Goal: Task Accomplishment & Management: Use online tool/utility

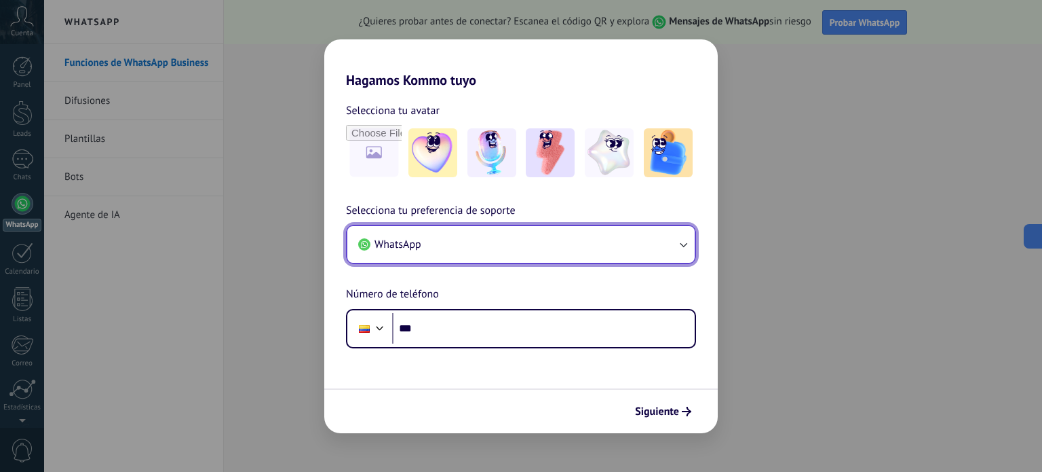
click at [455, 240] on button "WhatsApp" at bounding box center [520, 244] width 347 height 37
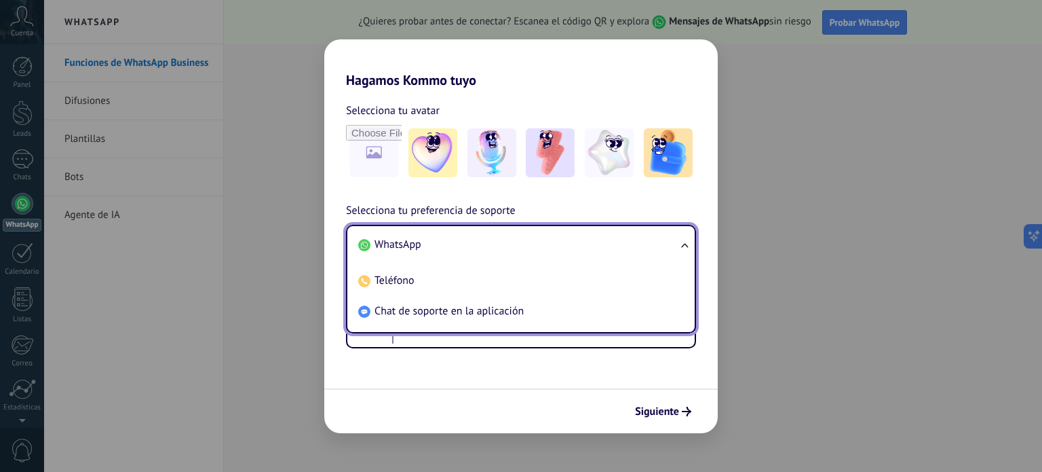
click at [418, 243] on span "WhatsApp" at bounding box center [398, 244] width 47 height 14
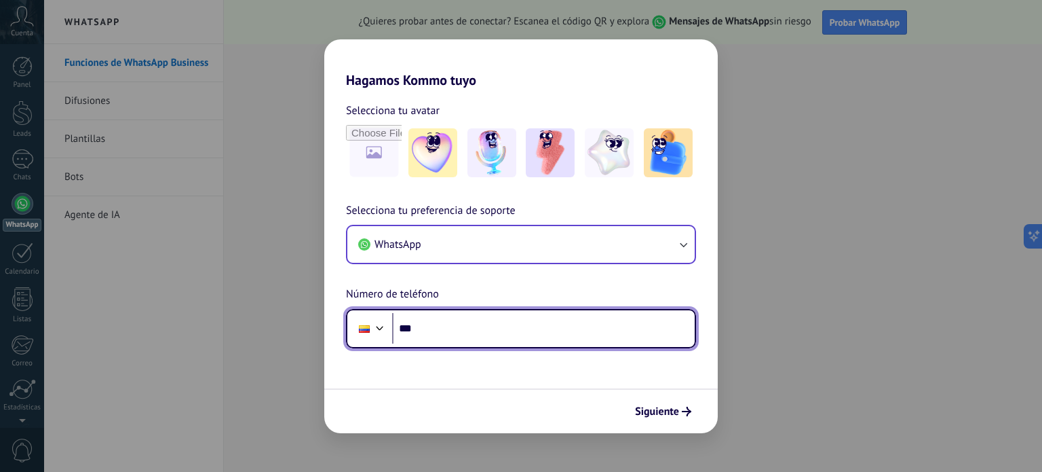
click at [445, 334] on input "***" at bounding box center [543, 328] width 303 height 31
type input "**********"
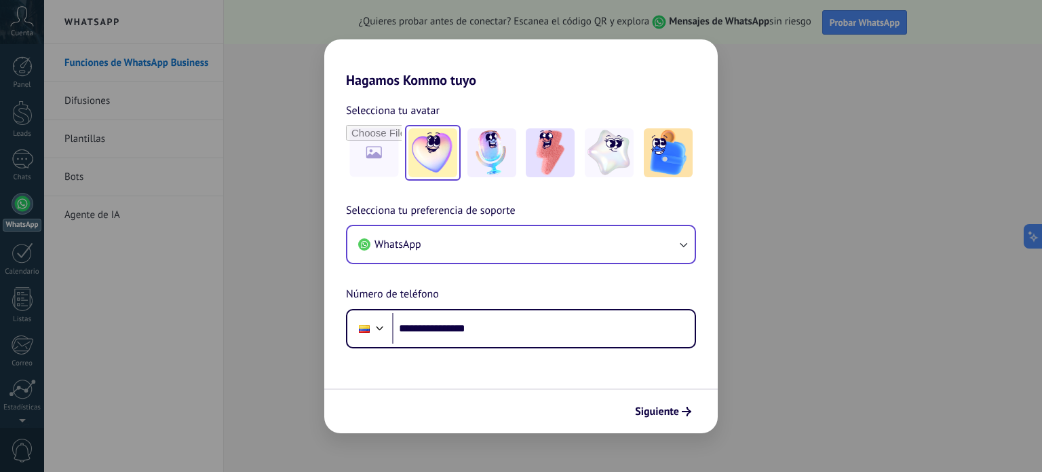
click at [446, 163] on img at bounding box center [432, 152] width 49 height 49
click at [681, 417] on button "Siguiente" at bounding box center [663, 411] width 69 height 23
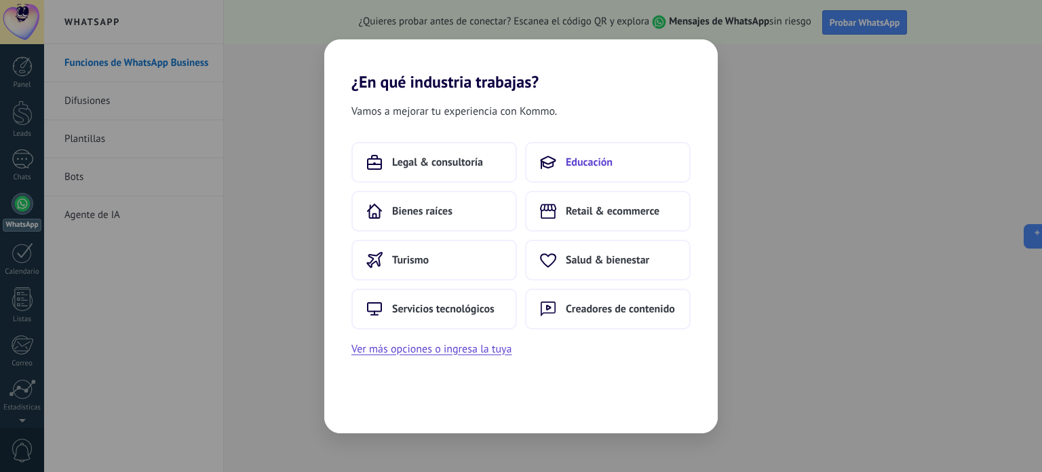
click at [642, 159] on button "Educación" at bounding box center [608, 162] width 166 height 41
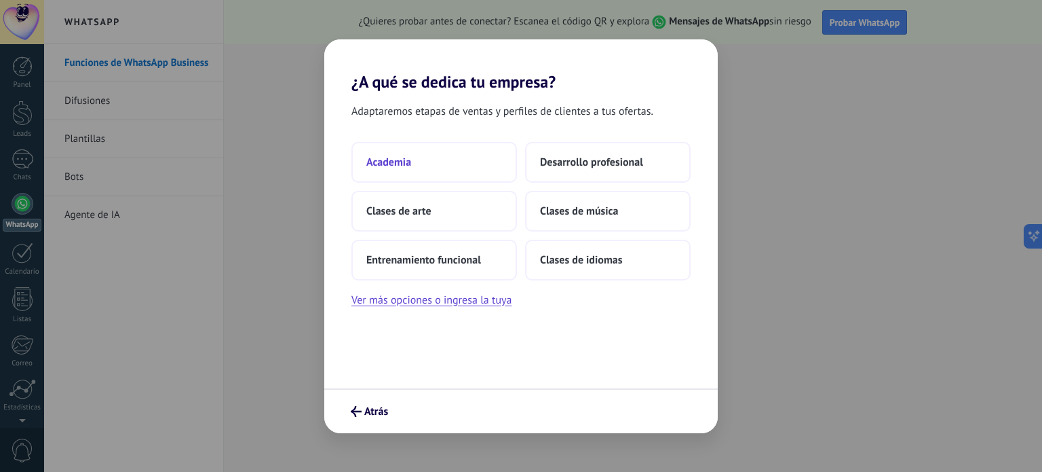
click at [399, 164] on span "Academia" at bounding box center [388, 162] width 45 height 14
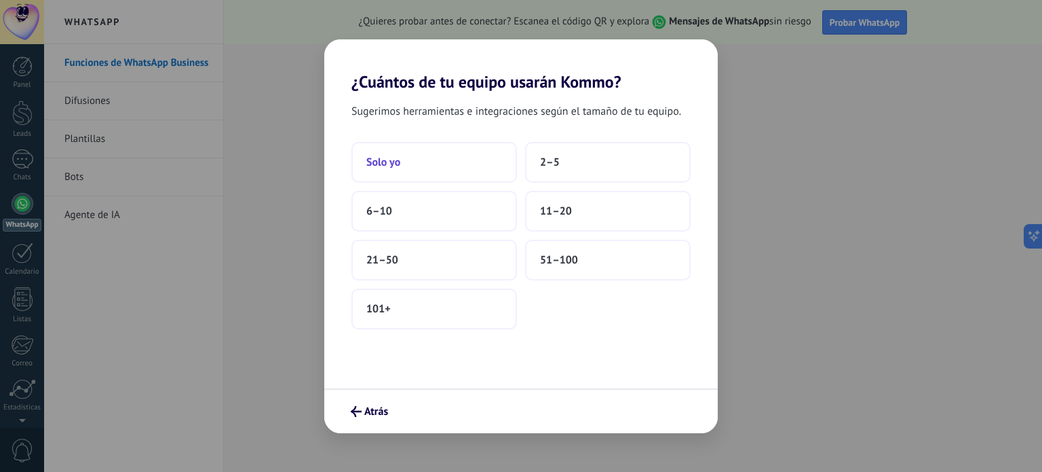
click at [413, 168] on button "Solo yo" at bounding box center [434, 162] width 166 height 41
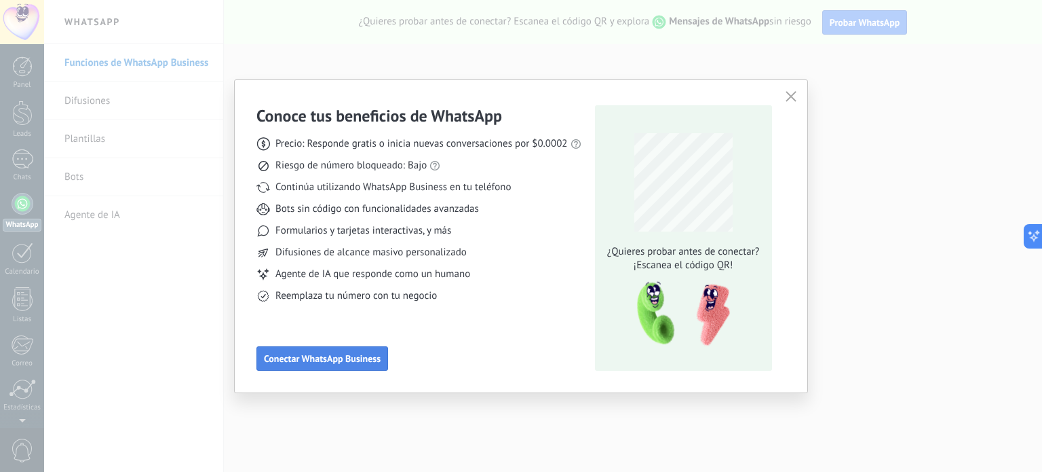
click at [358, 357] on span "Conectar WhatsApp Business" at bounding box center [322, 357] width 117 height 9
click at [784, 92] on button "button" at bounding box center [791, 97] width 18 height 19
